Goal: Information Seeking & Learning: Learn about a topic

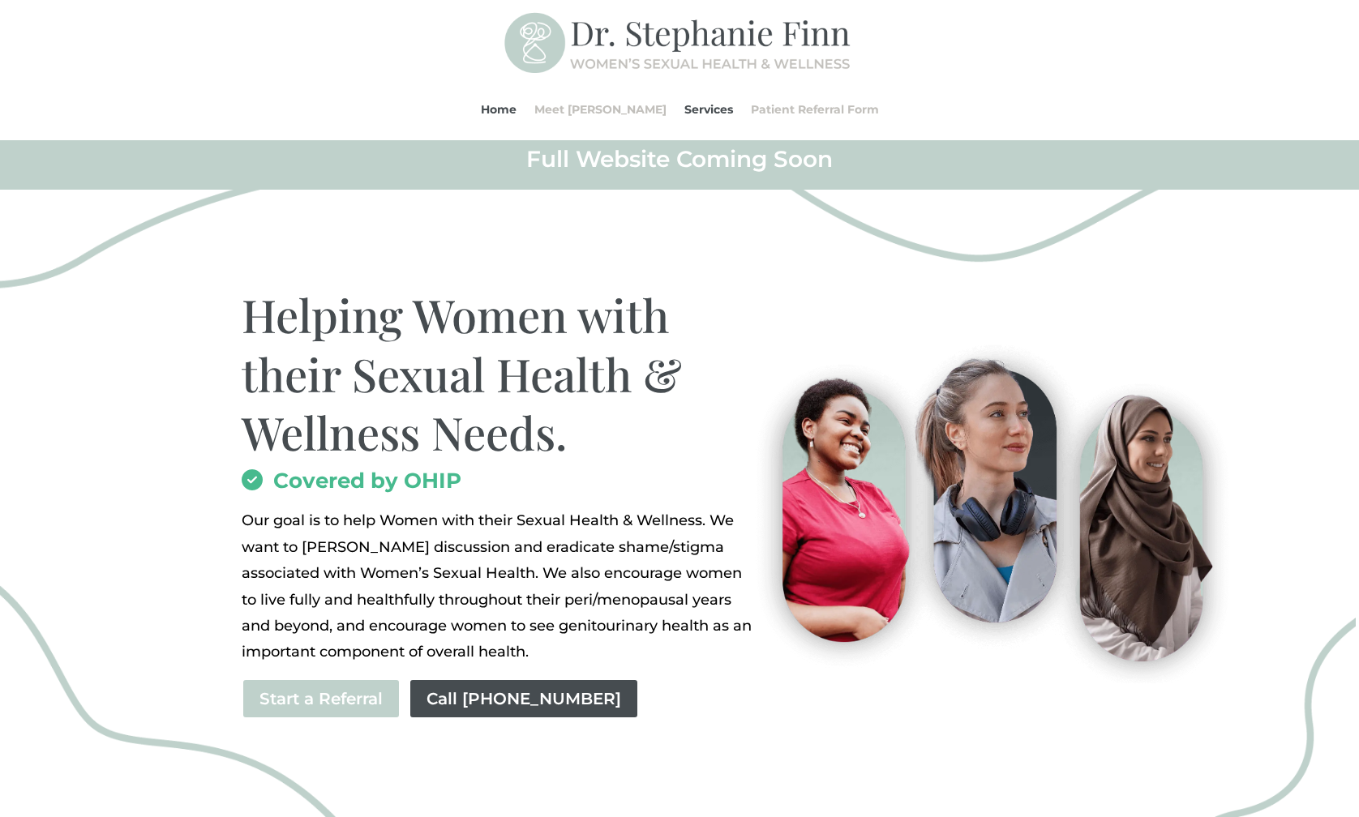
scroll to position [11, 0]
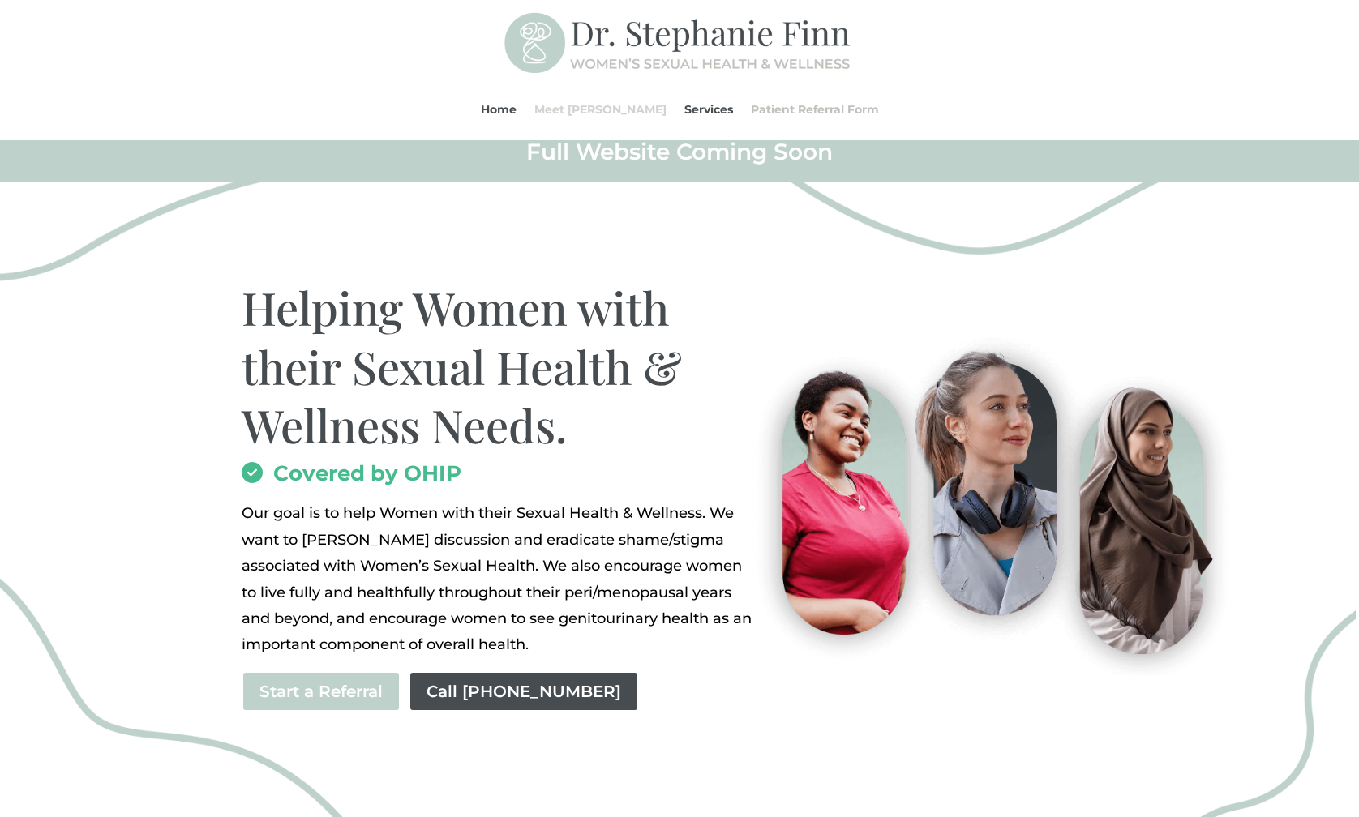
click at [582, 104] on link "Meet [PERSON_NAME]" at bounding box center [600, 110] width 132 height 62
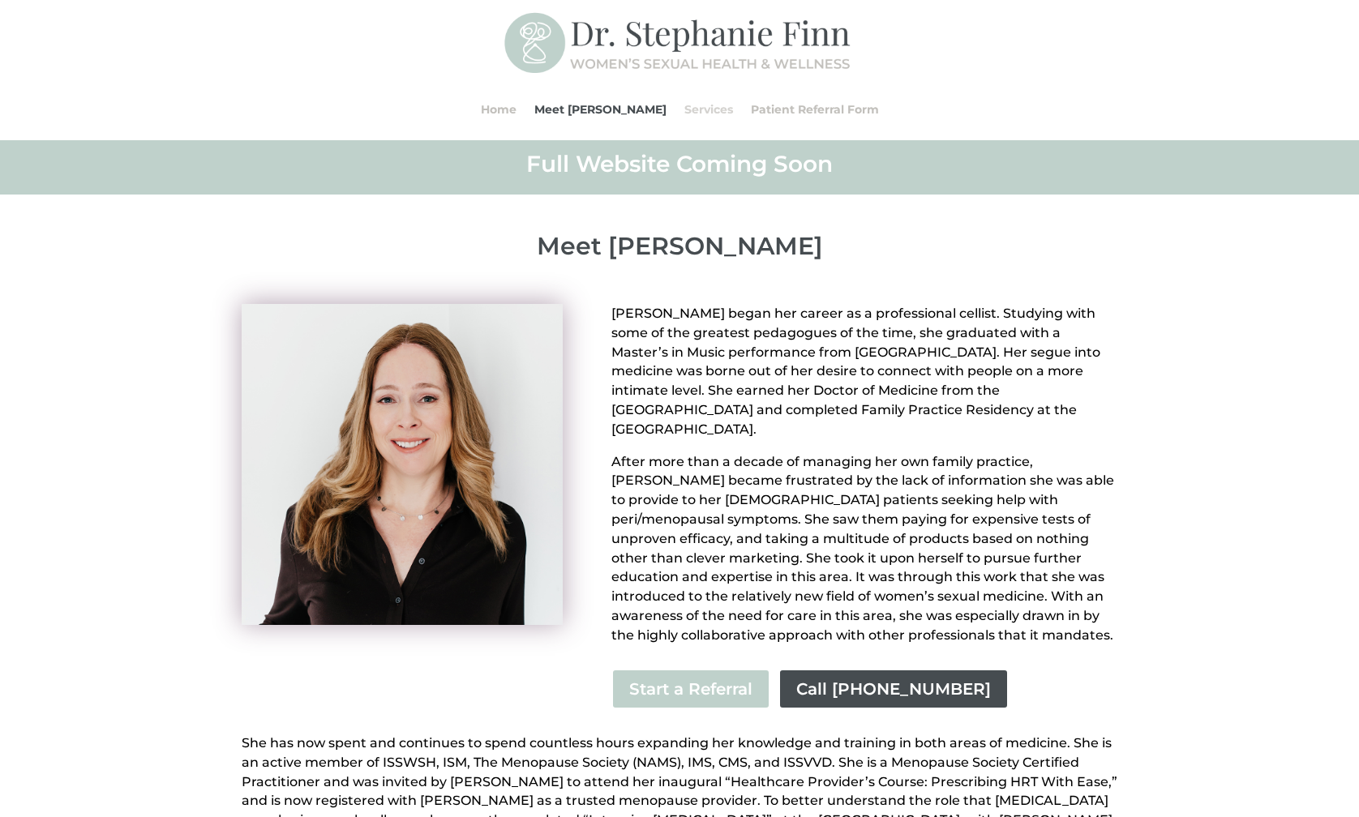
scroll to position [6, 0]
click at [693, 105] on link "Services" at bounding box center [708, 110] width 49 height 62
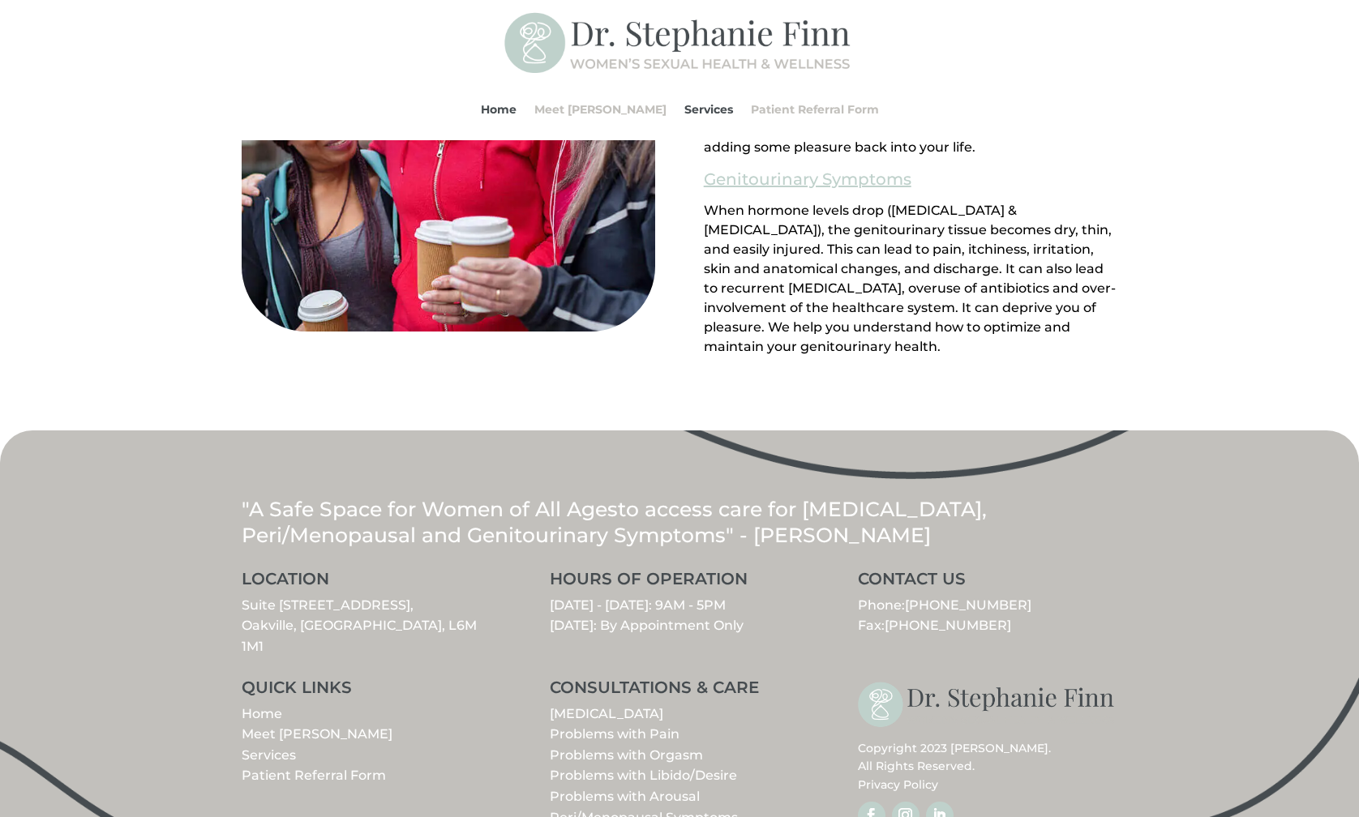
scroll to position [1723, 0]
